Goal: Task Accomplishment & Management: Complete application form

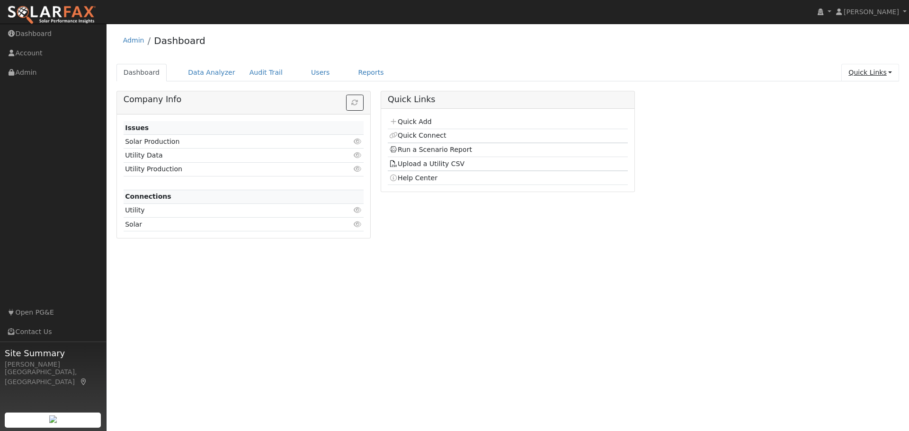
click at [864, 70] on link "Quick Links" at bounding box center [870, 73] width 58 height 18
click at [870, 96] on link "Quick Add" at bounding box center [851, 92] width 96 height 13
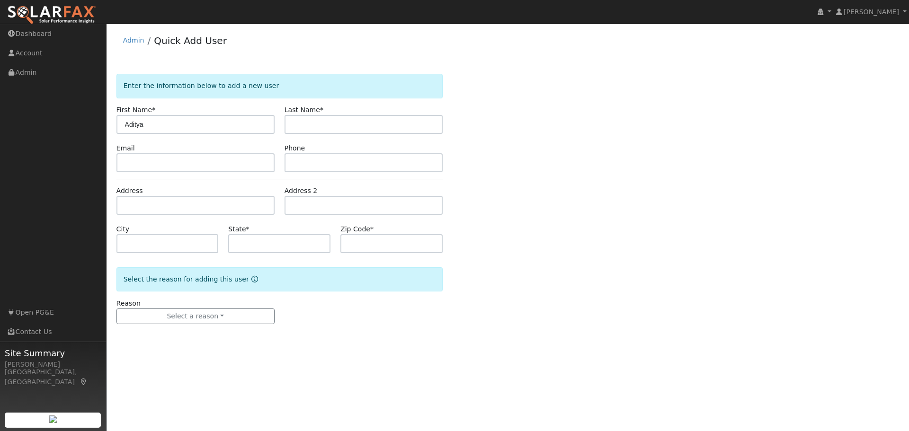
type input "Aditya"
click at [303, 122] on input "Malawar" at bounding box center [364, 124] width 158 height 19
type input "Marawar"
click at [559, 219] on div "Enter the information below to add a new user First Name * Aditya Last Name * M…" at bounding box center [507, 208] width 783 height 269
click at [172, 169] on input "text" at bounding box center [195, 162] width 158 height 19
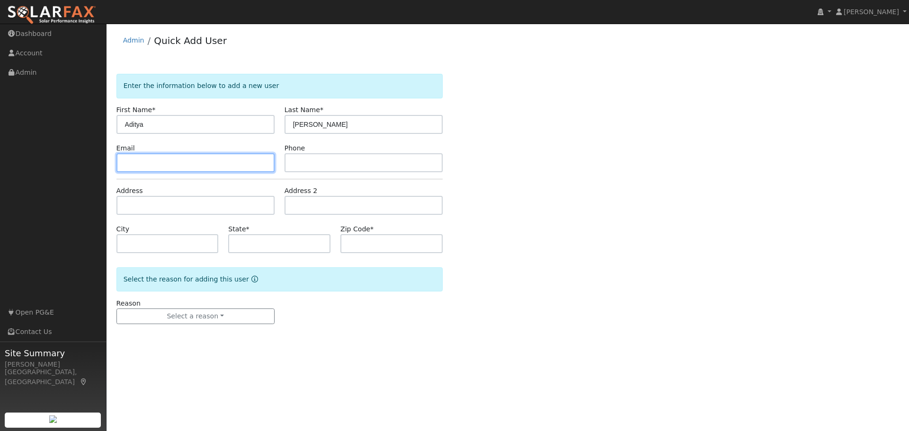
click at [141, 160] on input "text" at bounding box center [195, 162] width 158 height 19
paste input "amarawar@gmail.com"
type input "amarawar@gmail.com"
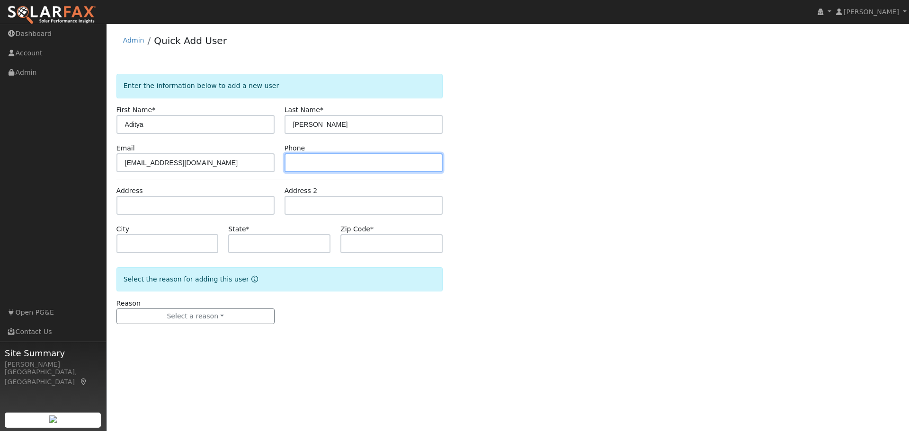
click at [297, 163] on input "text" at bounding box center [364, 162] width 158 height 19
paste input "(615) 739-8855"
type input "(615) 739-8855"
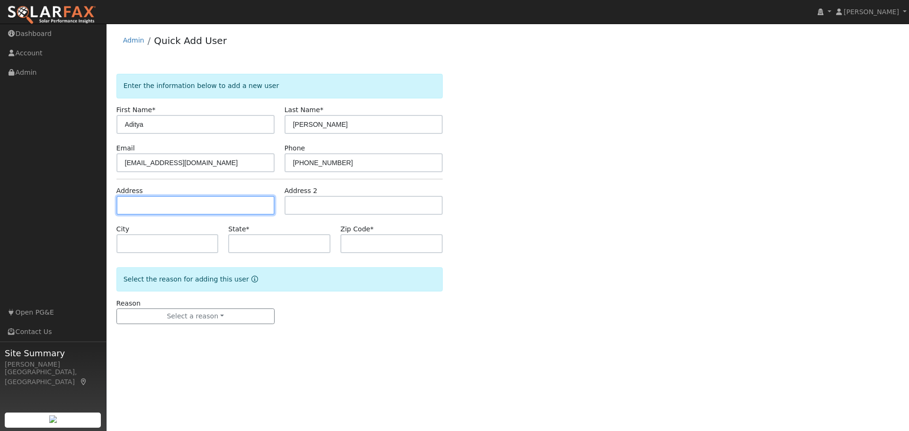
click at [141, 204] on input "text" at bounding box center [195, 205] width 158 height 19
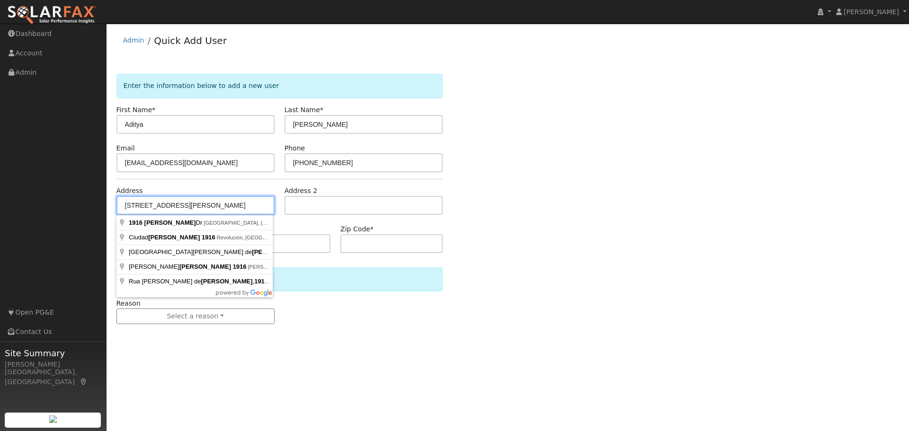
type input "1916 Camargo Drive"
type input "San Jose"
type input "CA"
type input "95132"
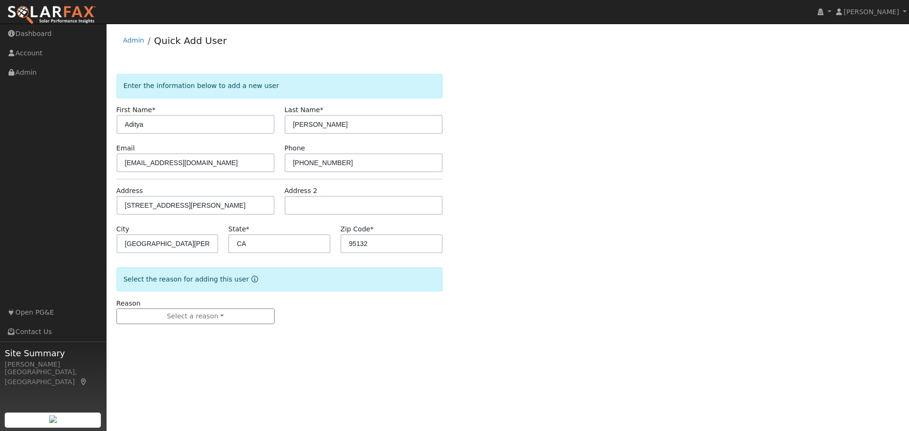
click at [555, 251] on div "Enter the information below to add a new user First Name * Aditya Last Name * M…" at bounding box center [507, 208] width 783 height 269
click at [185, 314] on button "Select a reason" at bounding box center [195, 317] width 158 height 16
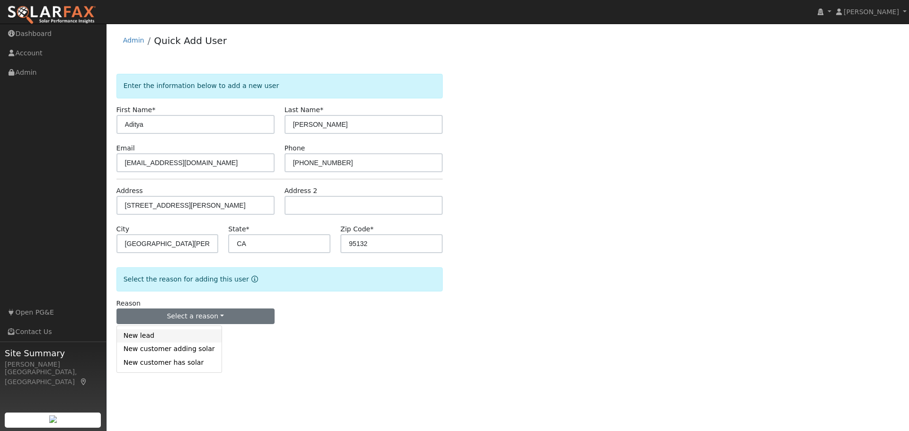
click at [148, 339] on link "New lead" at bounding box center [169, 336] width 105 height 13
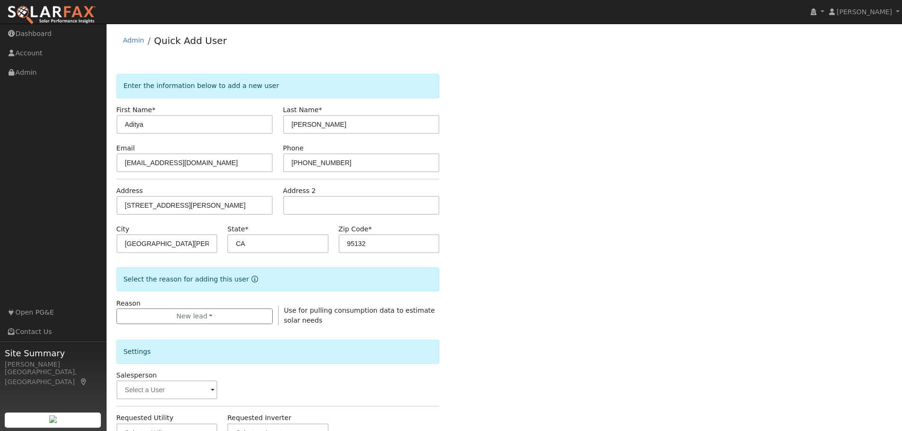
click at [628, 298] on div "Enter the information below to add a new user First Name * Aditya Last Name * M…" at bounding box center [504, 341] width 776 height 535
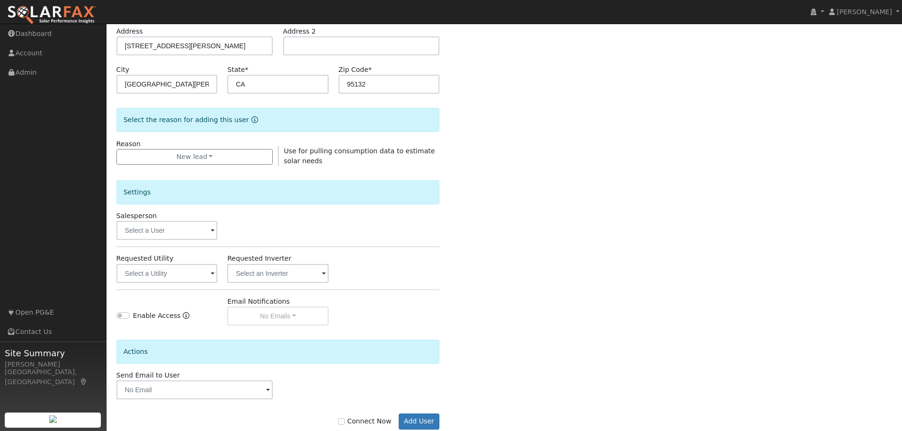
scroll to position [182, 0]
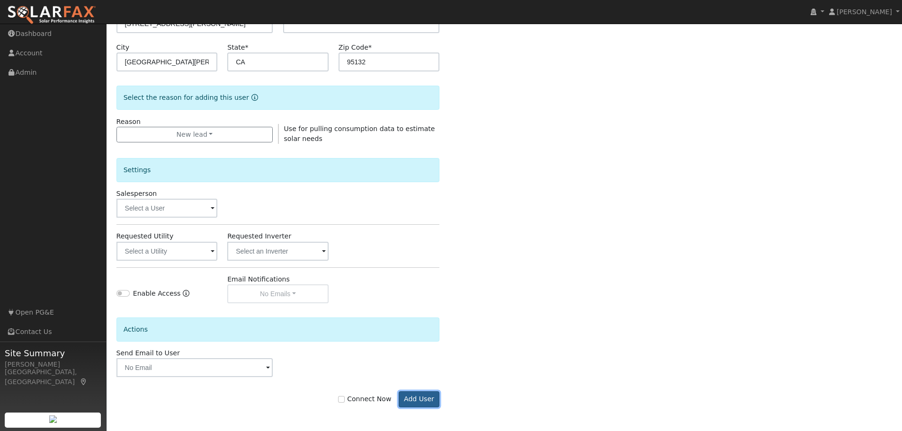
click at [425, 399] on button "Add User" at bounding box center [419, 400] width 41 height 16
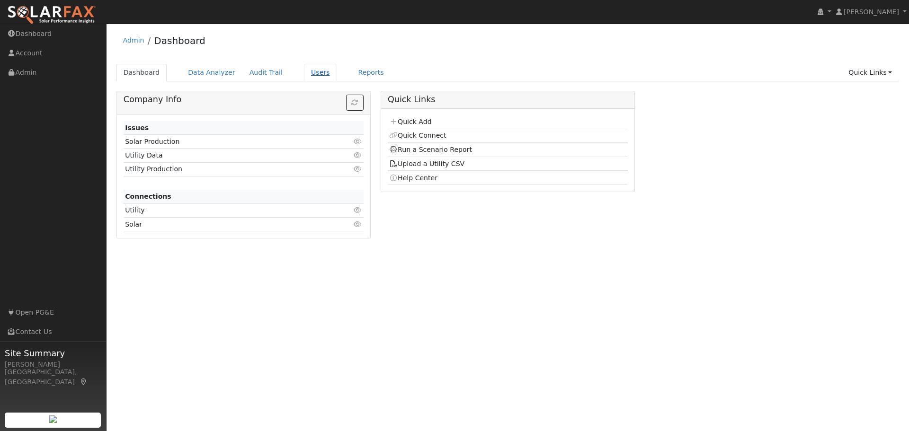
click at [307, 73] on link "Users" at bounding box center [320, 73] width 33 height 18
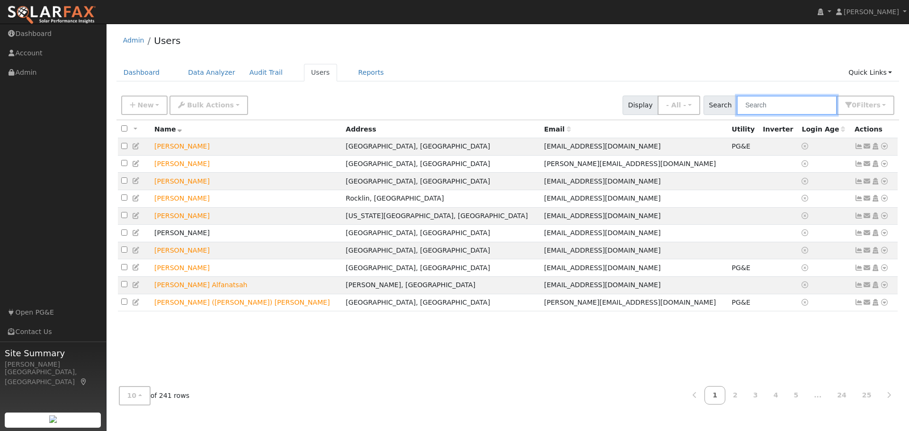
click at [768, 104] on input "text" at bounding box center [787, 105] width 100 height 19
type input "maramar"
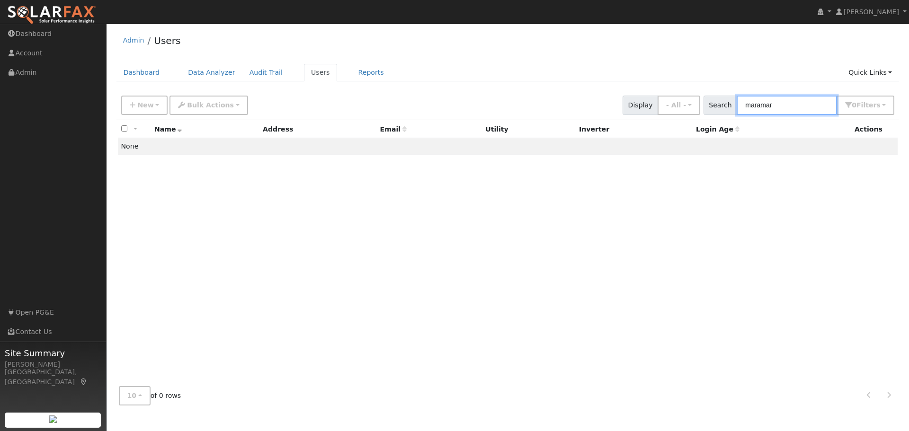
drag, startPoint x: 801, startPoint y: 106, endPoint x: 711, endPoint y: 106, distance: 89.5
click at [711, 106] on div "Search maramar 0 Filter s My accounts Role Show - All - Show Leads Admin Billin…" at bounding box center [799, 105] width 195 height 19
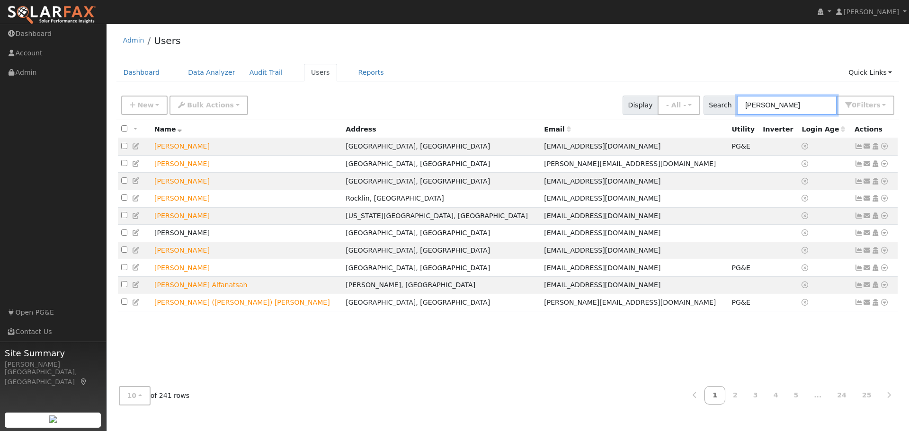
type input "marawar"
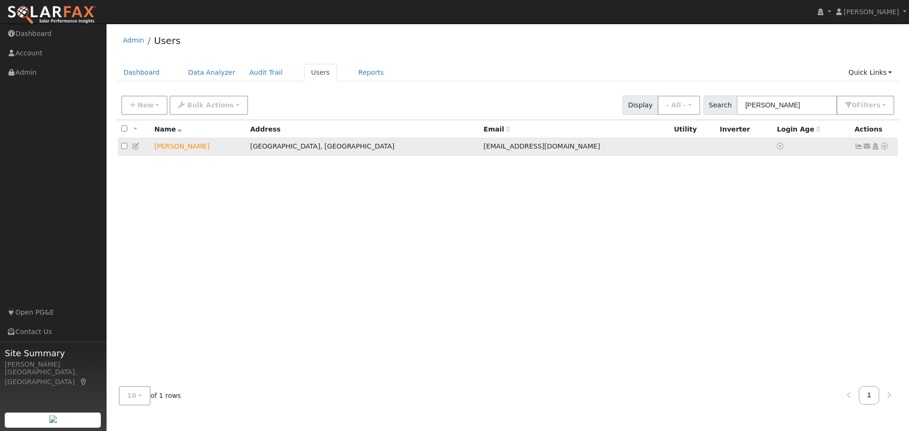
click at [884, 148] on icon at bounding box center [884, 146] width 9 height 7
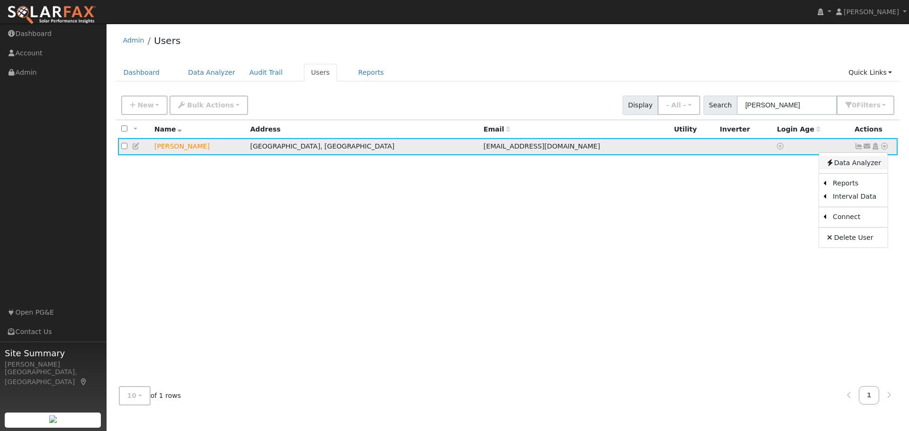
click at [860, 165] on link "Data Analyzer" at bounding box center [853, 162] width 69 height 13
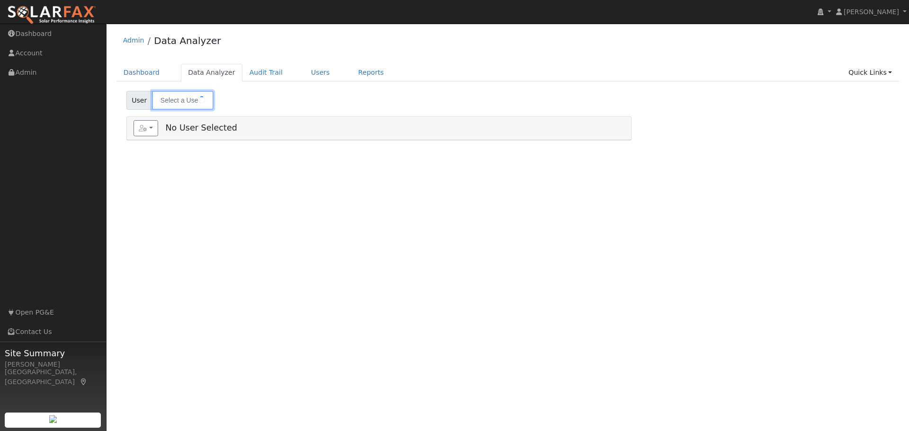
type input "[PERSON_NAME]"
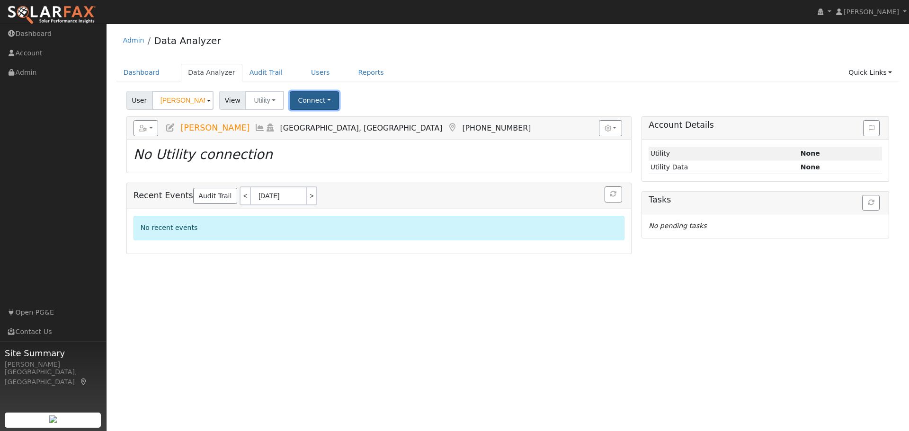
click at [315, 96] on button "Connect" at bounding box center [314, 100] width 49 height 18
click at [329, 124] on link "Select a Provider" at bounding box center [328, 121] width 74 height 13
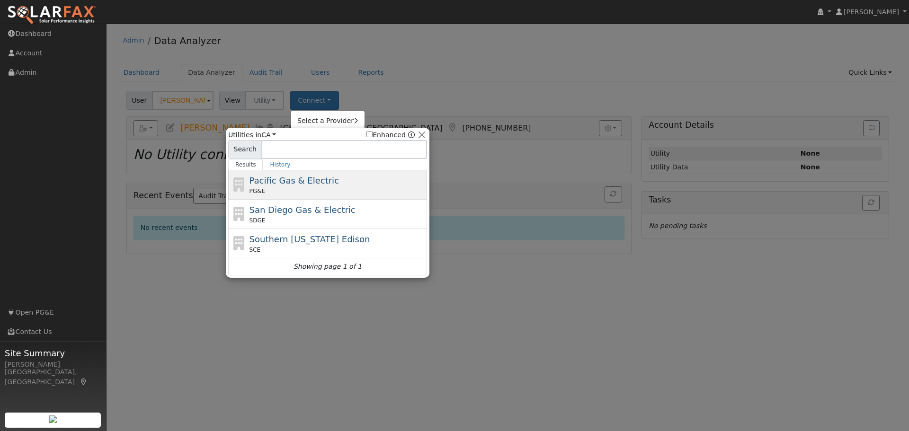
click at [314, 187] on div "PG&E" at bounding box center [338, 191] width 176 height 9
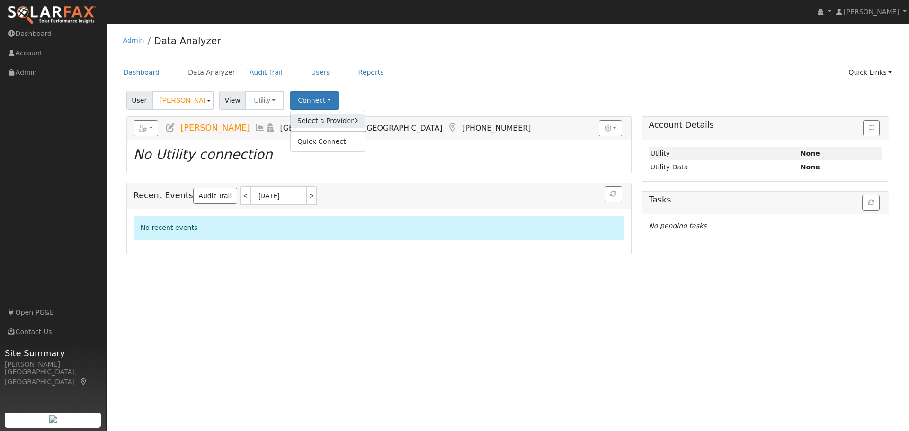
click at [321, 124] on link "Select a Provider" at bounding box center [328, 121] width 74 height 13
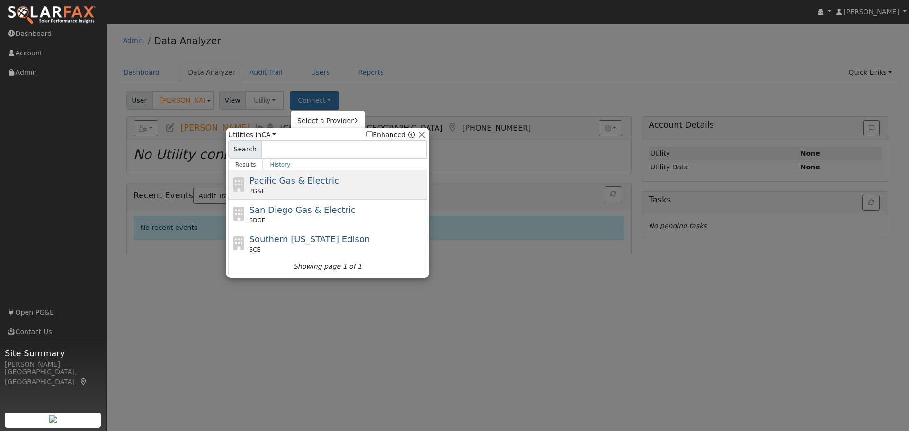
click at [299, 185] on span "Pacific Gas & Electric" at bounding box center [294, 181] width 89 height 10
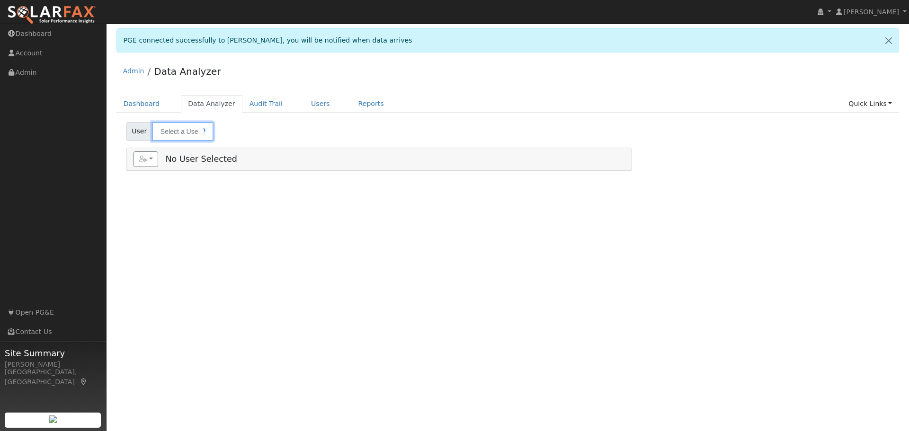
type input "[PERSON_NAME]"
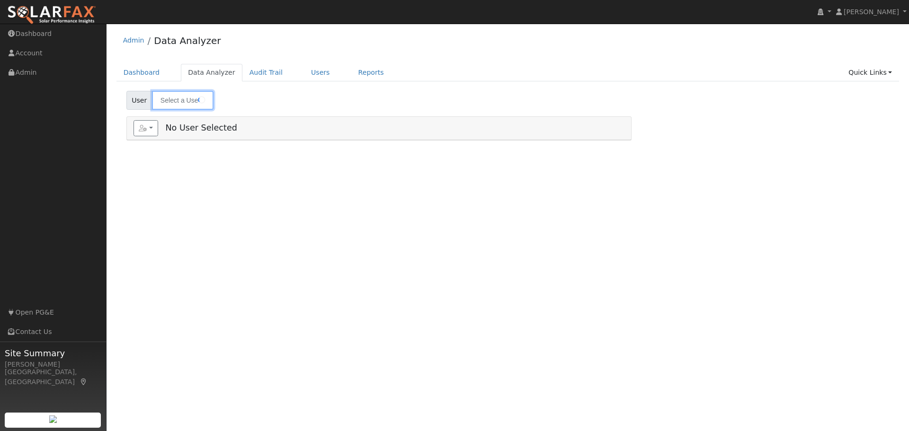
type input "[PERSON_NAME]"
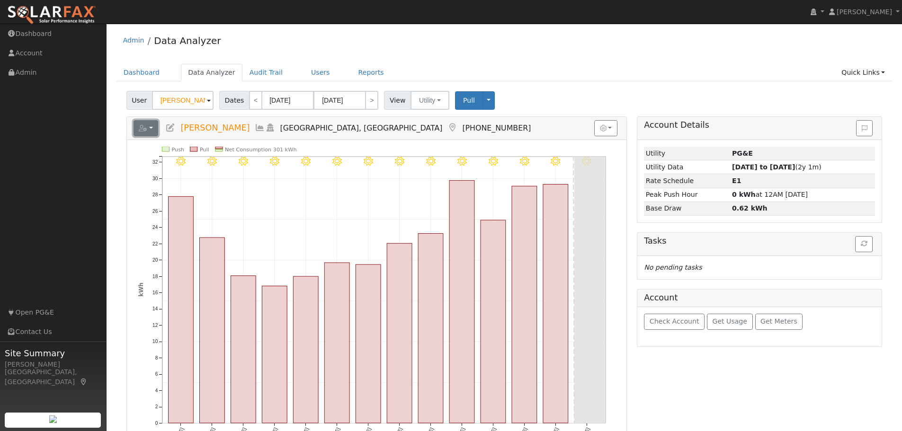
click at [152, 127] on button "button" at bounding box center [146, 128] width 25 height 16
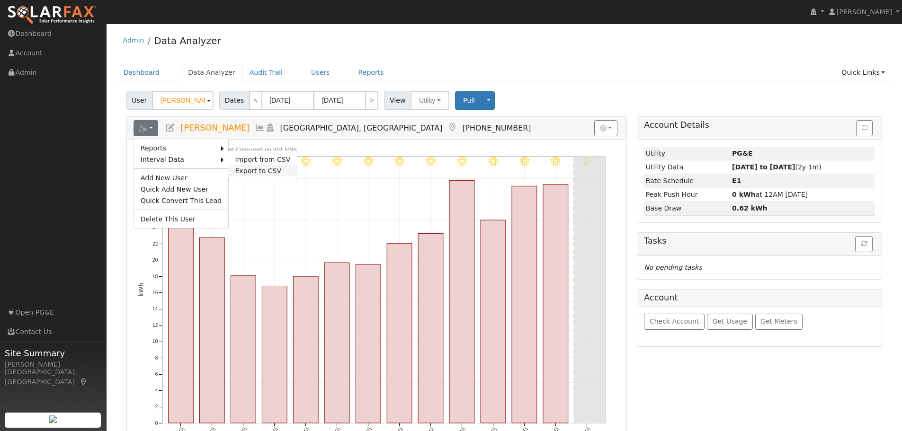
click at [250, 170] on link "Export to CSV" at bounding box center [262, 170] width 69 height 11
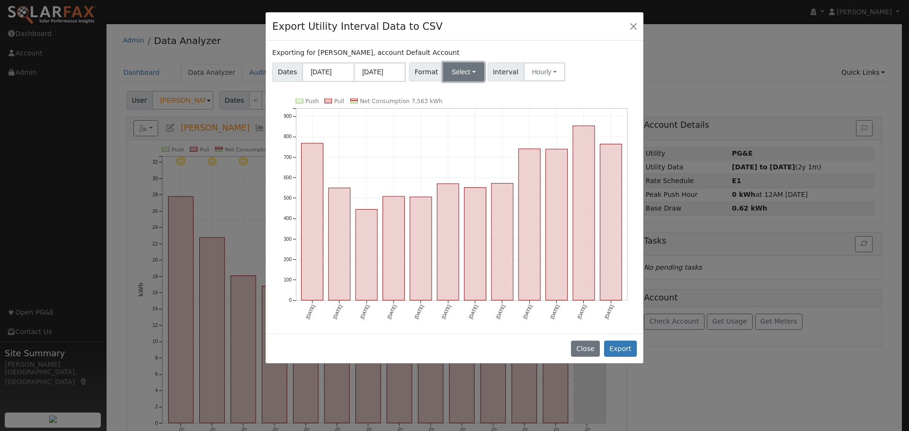
click at [454, 67] on button "Select" at bounding box center [463, 71] width 41 height 19
click at [462, 89] on link "Generic" at bounding box center [475, 92] width 68 height 13
click at [620, 354] on button "Export" at bounding box center [620, 349] width 33 height 16
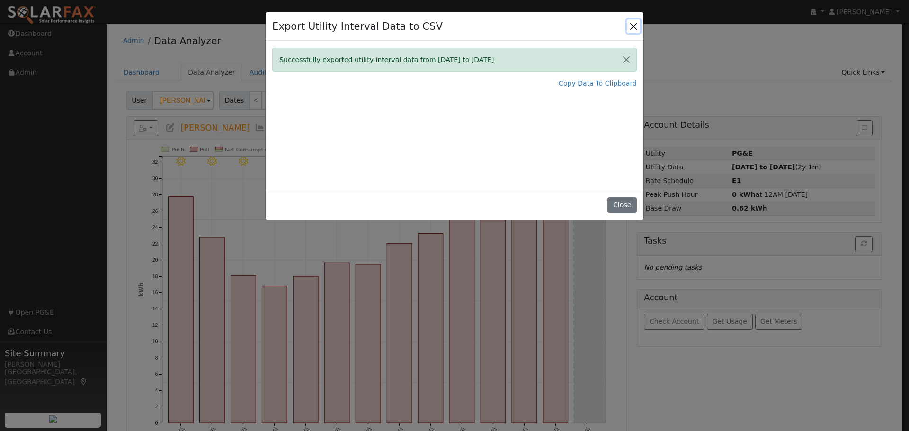
click at [639, 26] on button "Close" at bounding box center [633, 25] width 13 height 13
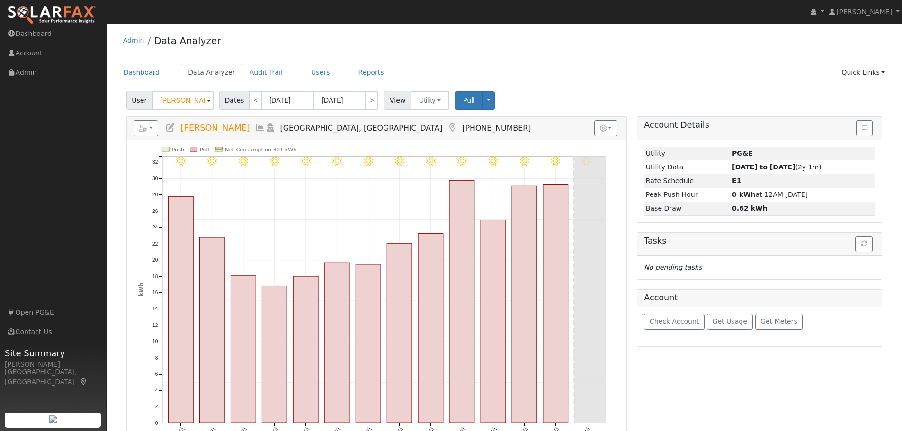
drag, startPoint x: 637, startPoint y: 73, endPoint x: 316, endPoint y: 5, distance: 327.7
click at [636, 73] on ul "Dashboard Data Analyzer Audit Trail Users Reports Quick Links Quick Add Quick C…" at bounding box center [504, 73] width 776 height 18
